Goal: Task Accomplishment & Management: Manage account settings

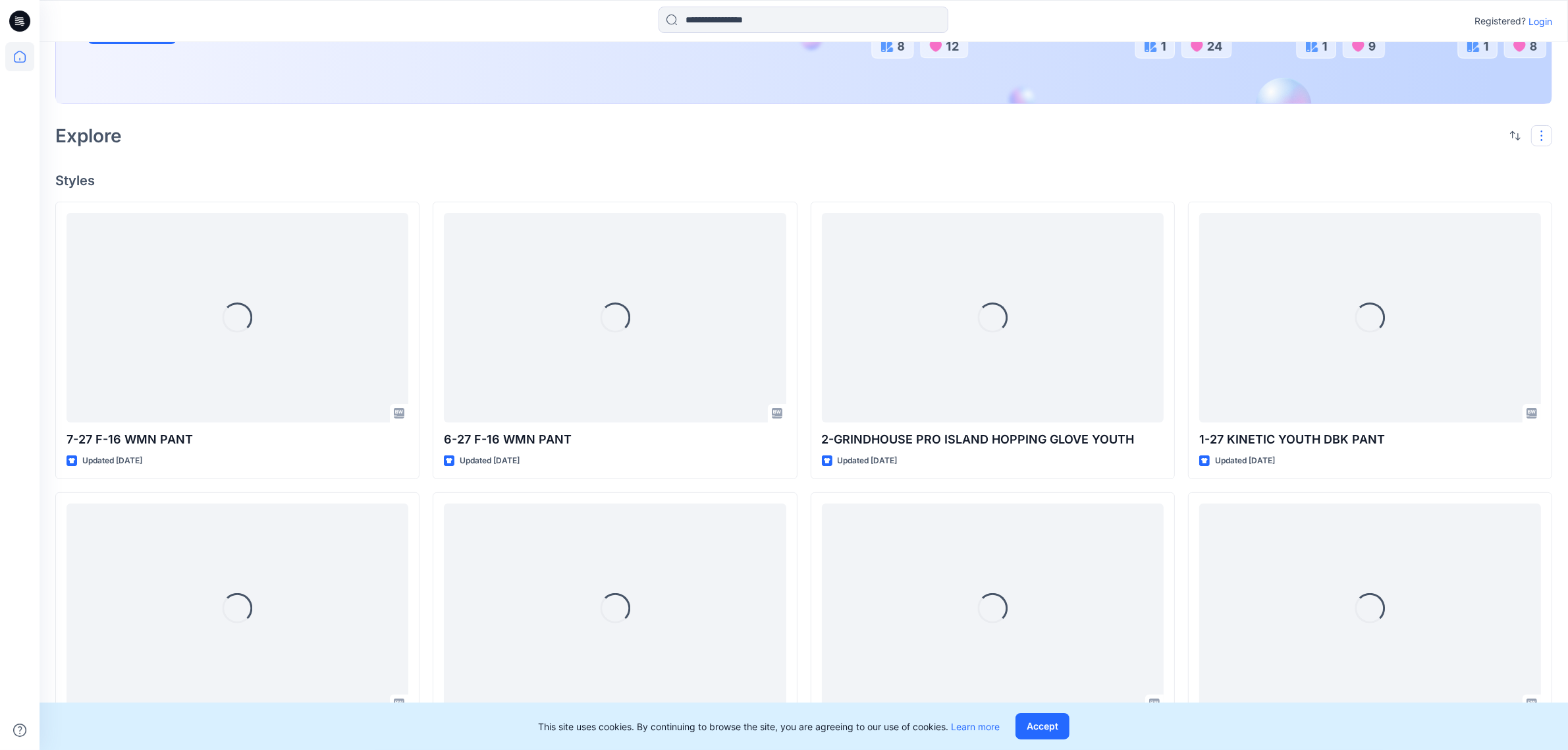
scroll to position [329, 0]
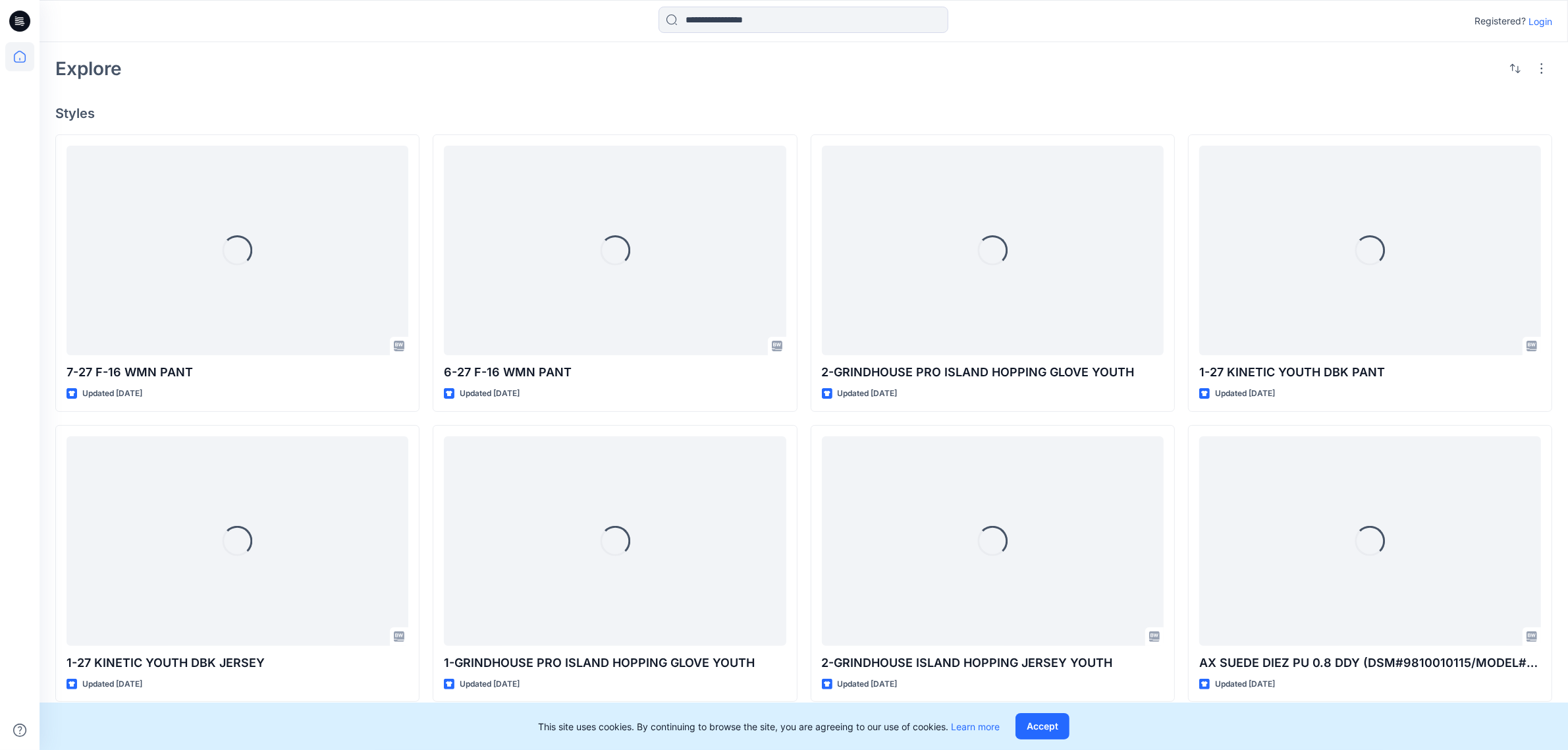
drag, startPoint x: 1551, startPoint y: 14, endPoint x: 1549, endPoint y: 21, distance: 7.3
click at [1551, 18] on p "Login" at bounding box center [1541, 21] width 24 height 13
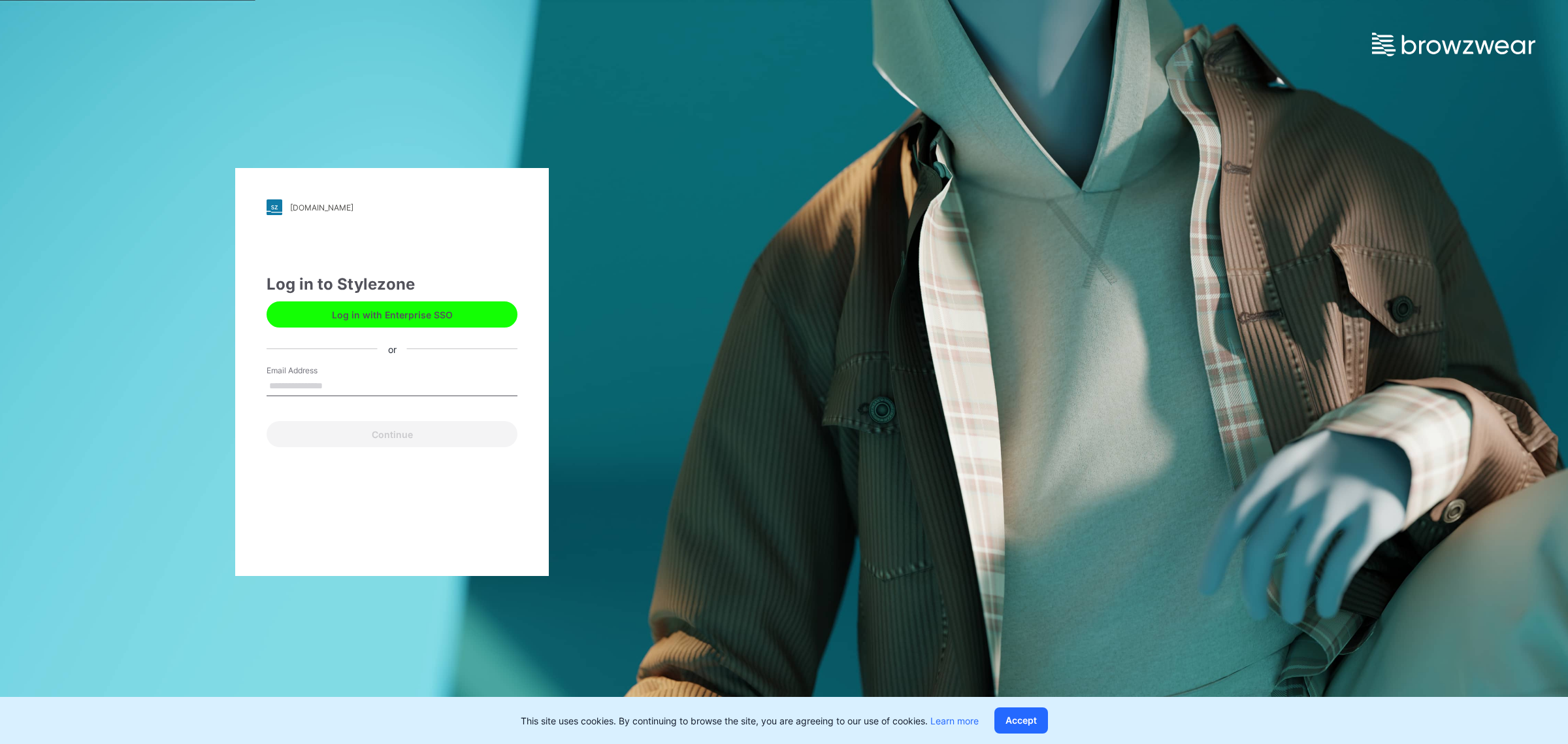
drag, startPoint x: 1537, startPoint y: 21, endPoint x: 1526, endPoint y: 27, distance: 12.5
click at [1537, 22] on div "hj.stylezone.com Loading... Log in to Stylezone Log in with Enterprise SSO or E…" at bounding box center [784, 372] width 1568 height 744
click at [405, 389] on input "Email Address" at bounding box center [392, 385] width 251 height 19
type input "**********"
click at [355, 422] on button "Continue" at bounding box center [392, 433] width 251 height 26
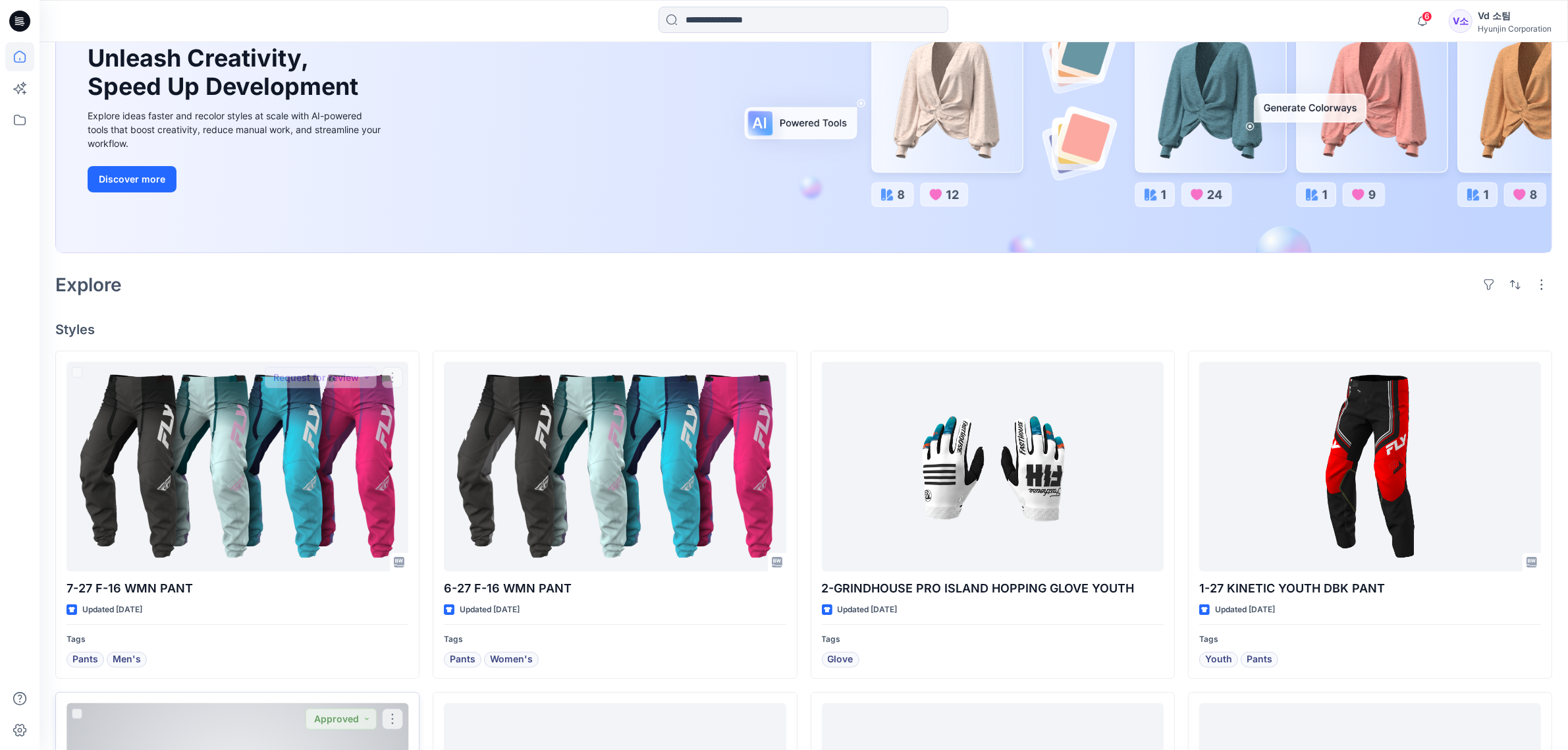
scroll to position [412, 0]
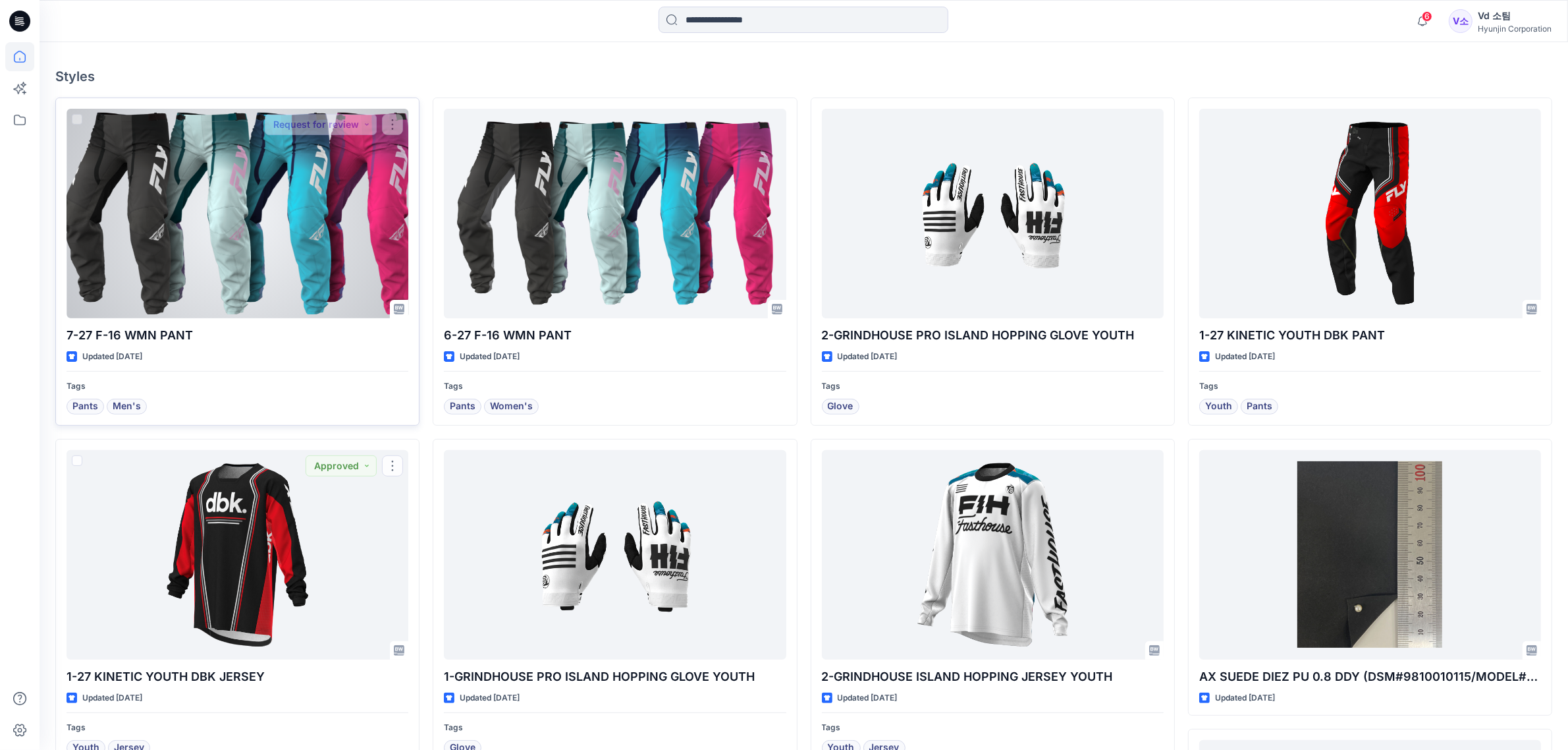
click at [195, 244] on div at bounding box center [238, 213] width 342 height 210
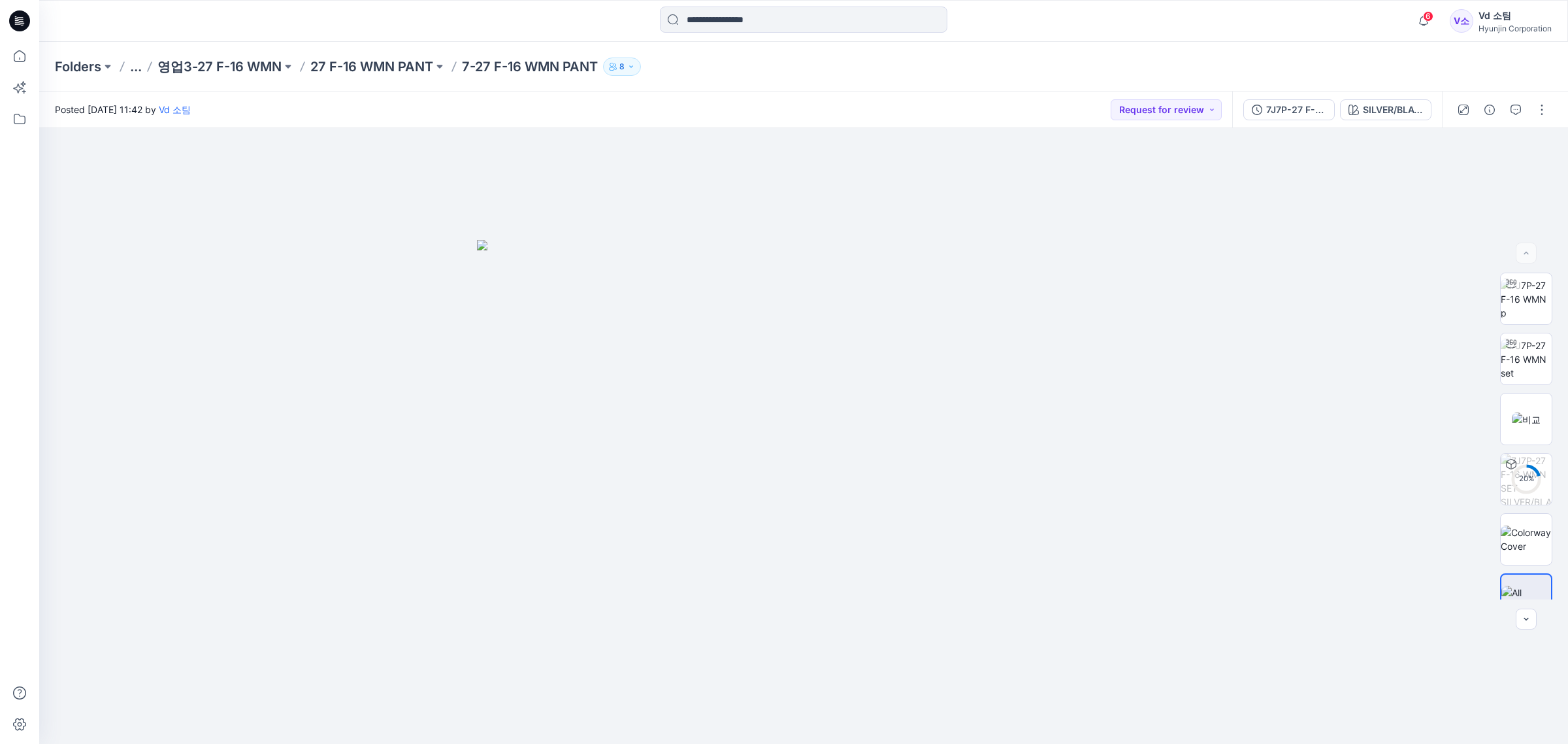
click at [25, 23] on icon at bounding box center [19, 21] width 21 height 21
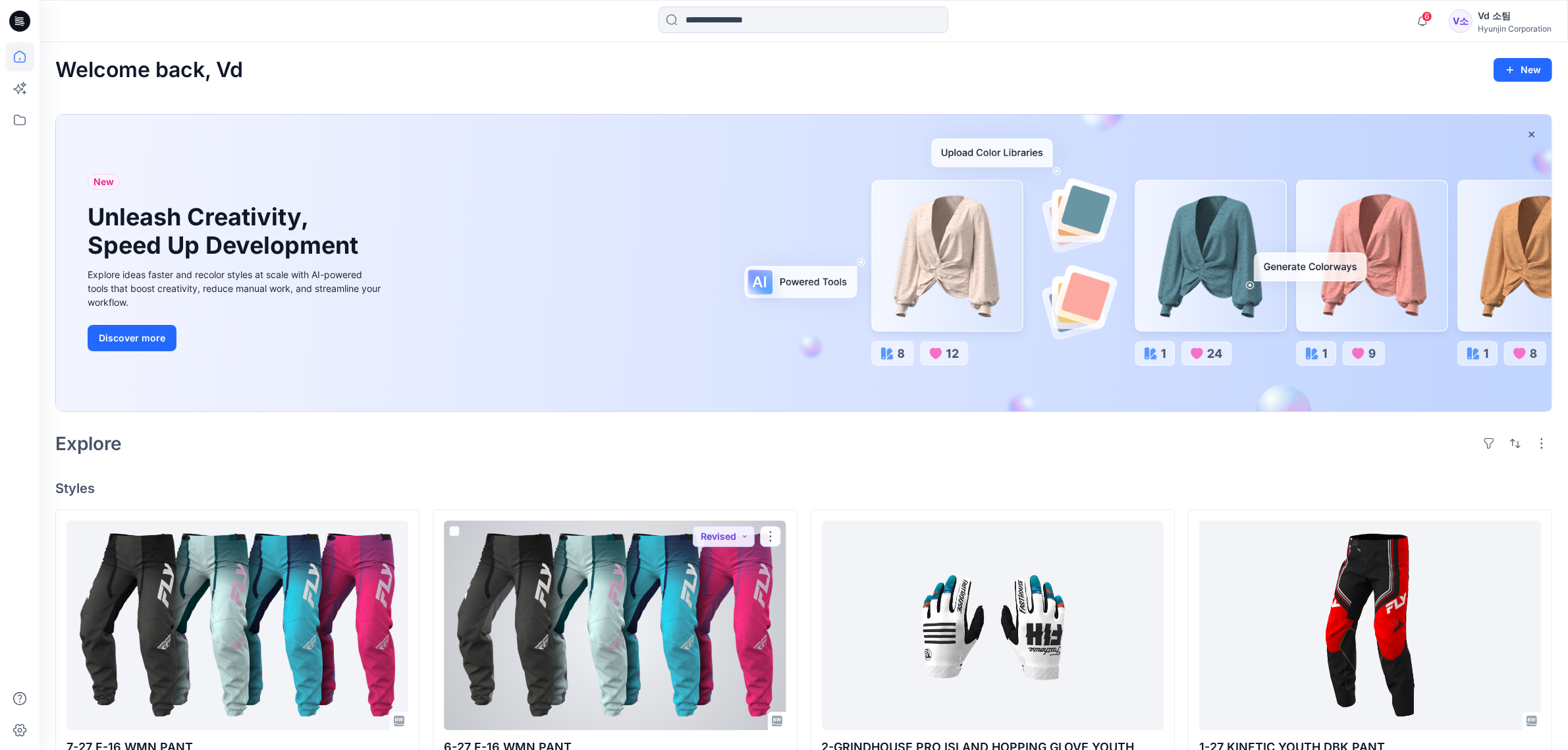
scroll to position [494, 0]
